Goal: Task Accomplishment & Management: Manage account settings

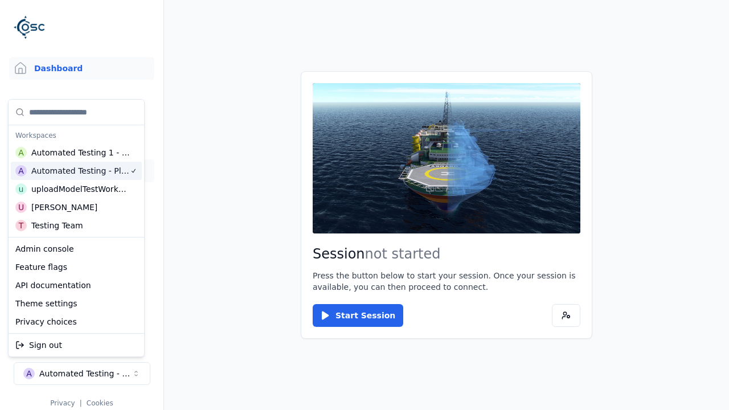
click at [81, 171] on link "Datasets" at bounding box center [81, 171] width 145 height 23
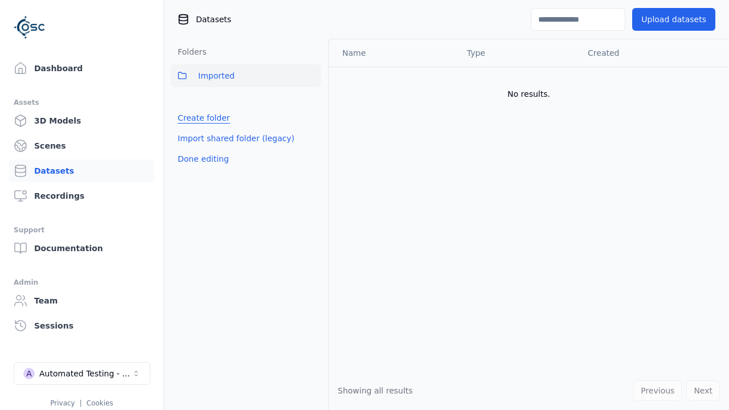
click at [201, 118] on link "Create folder" at bounding box center [204, 117] width 52 height 11
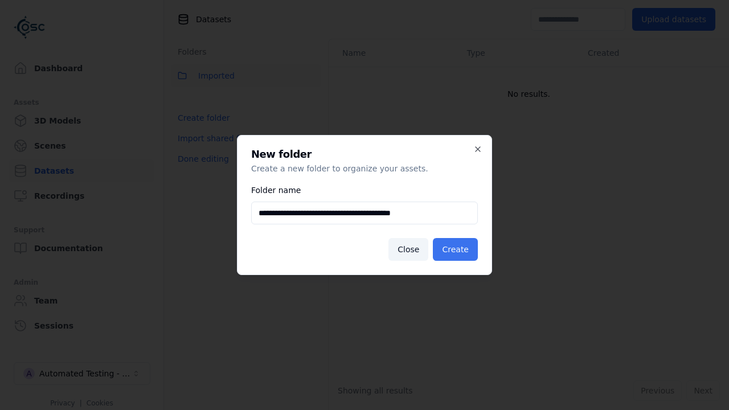
type input "**********"
click at [458, 250] on button "Create" at bounding box center [455, 249] width 45 height 23
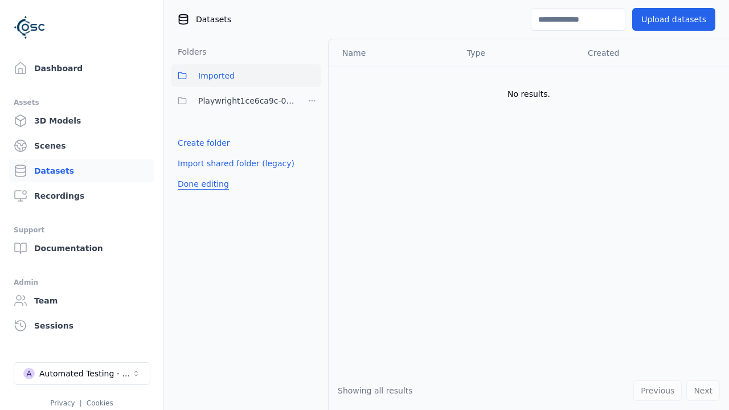
click at [201, 184] on button "Done editing" at bounding box center [203, 184] width 65 height 21
click at [190, 174] on button "Done editing" at bounding box center [203, 184] width 65 height 21
click at [312, 101] on html "Support Dashboard Assets 3D Models Scenes Datasets Recordings Support Documenta…" at bounding box center [364, 205] width 729 height 410
click at [312, 160] on div "Rename" at bounding box center [316, 161] width 76 height 18
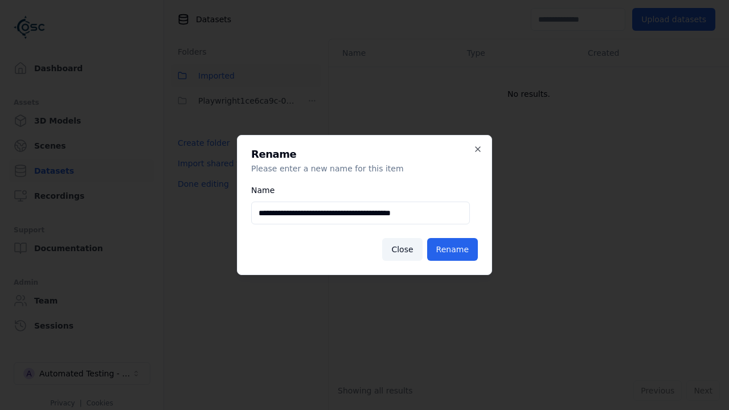
click at [360, 213] on input "**********" at bounding box center [360, 213] width 219 height 23
type input "**********"
click at [455, 250] on button "Rename" at bounding box center [452, 249] width 51 height 23
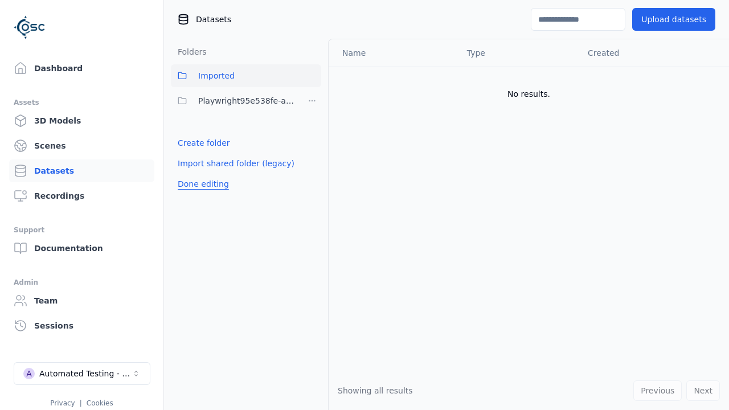
click at [201, 184] on button "Done editing" at bounding box center [203, 184] width 65 height 21
click at [190, 174] on button "Done editing" at bounding box center [203, 184] width 65 height 21
click at [312, 101] on html "Support Dashboard Assets 3D Models Scenes Datasets Recordings Support Documenta…" at bounding box center [364, 205] width 729 height 410
click at [312, 178] on div "Delete" at bounding box center [316, 179] width 76 height 18
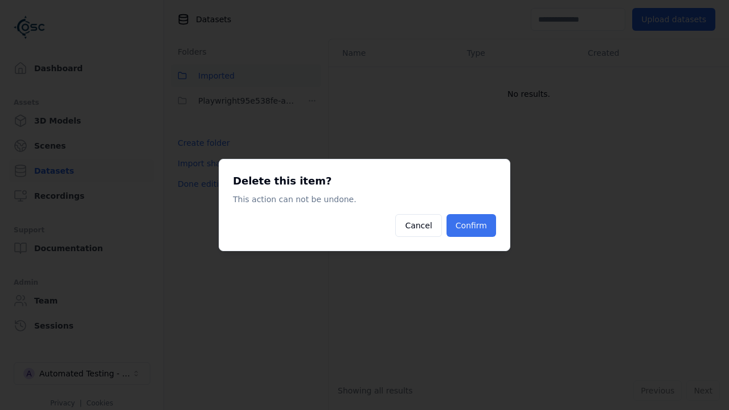
click at [473, 226] on button "Confirm" at bounding box center [472, 225] width 50 height 23
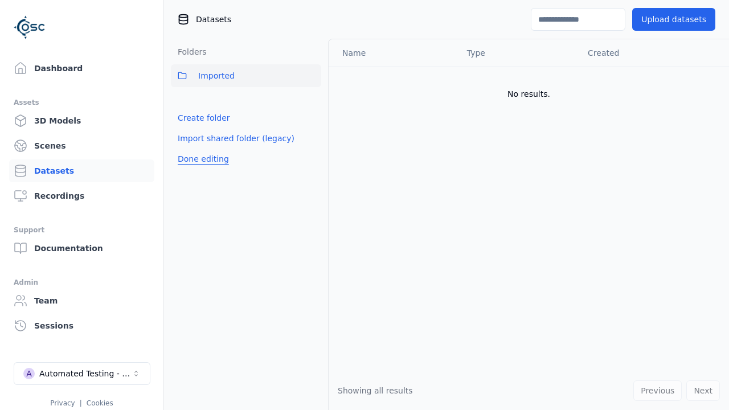
click at [201, 159] on button "Done editing" at bounding box center [203, 159] width 65 height 21
